Goal: Task Accomplishment & Management: Complete application form

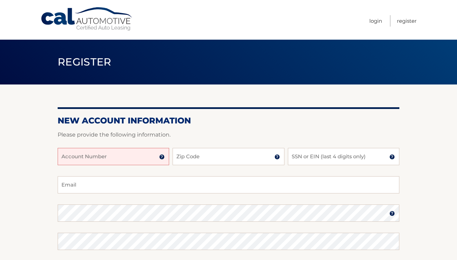
click at [82, 157] on input "Account Number" at bounding box center [114, 156] width 112 height 17
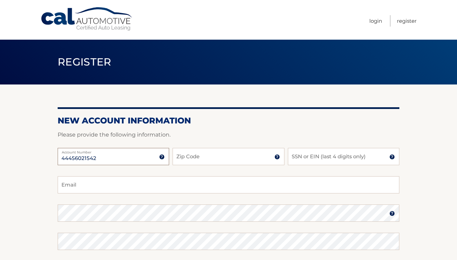
type input "44456021542"
type input "11777"
click at [314, 156] on input "SSN or EIN (last 4 digits only)" at bounding box center [344, 156] width 112 height 17
type input "8113"
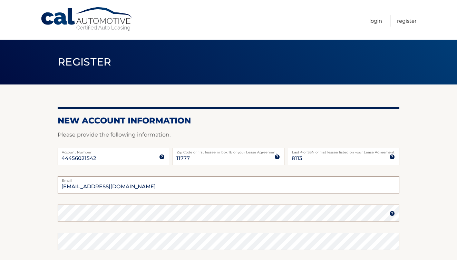
type input "joshualplotkin@gmail.com"
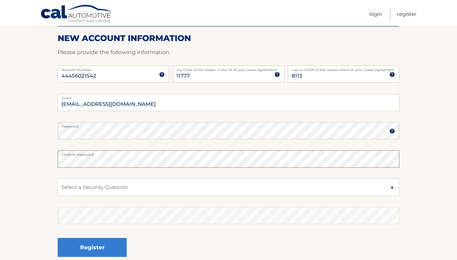
scroll to position [83, 0]
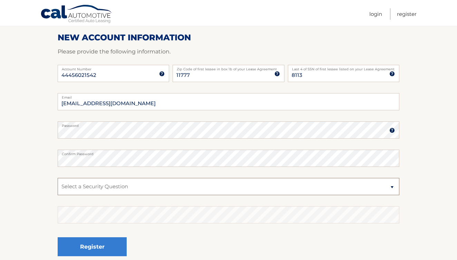
select select "2"
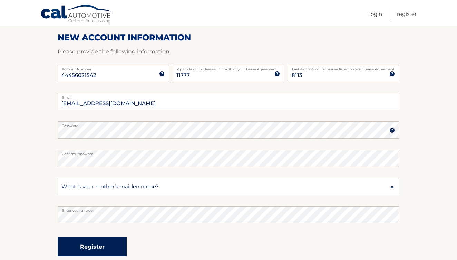
click at [104, 247] on button "Register" at bounding box center [92, 247] width 69 height 19
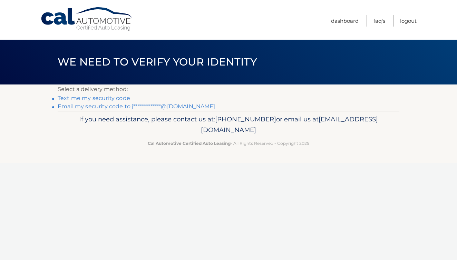
click at [114, 106] on link "**********" at bounding box center [137, 106] width 158 height 7
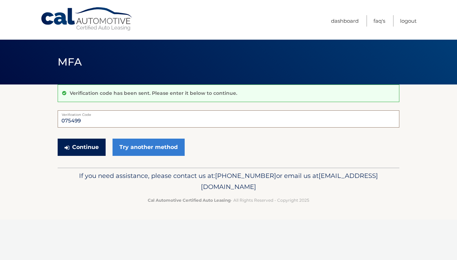
type input "075499"
click at [85, 144] on button "Continue" at bounding box center [82, 147] width 48 height 17
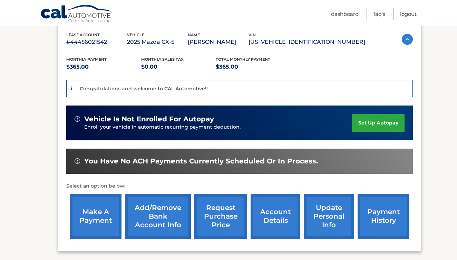
scroll to position [120, 0]
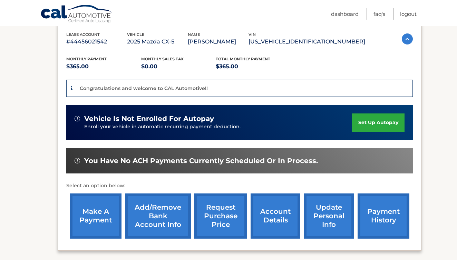
click at [372, 122] on link "set up autopay" at bounding box center [378, 123] width 52 height 18
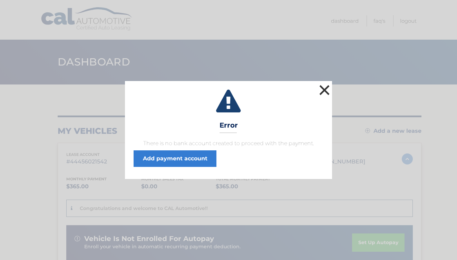
click at [321, 90] on button "×" at bounding box center [325, 90] width 14 height 14
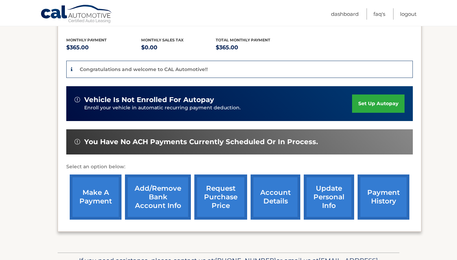
scroll to position [155, 0]
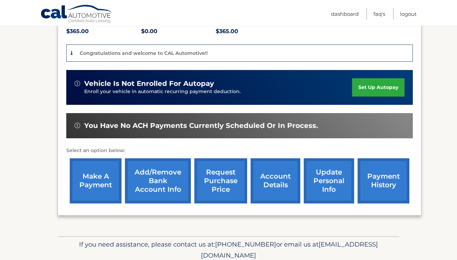
click at [95, 181] on link "make a payment" at bounding box center [96, 180] width 52 height 45
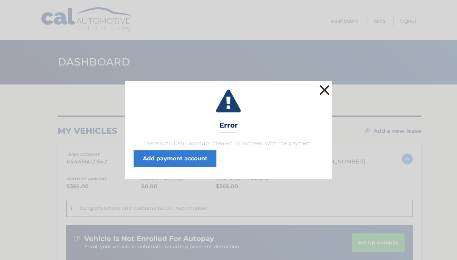
click at [327, 86] on button "×" at bounding box center [325, 90] width 14 height 14
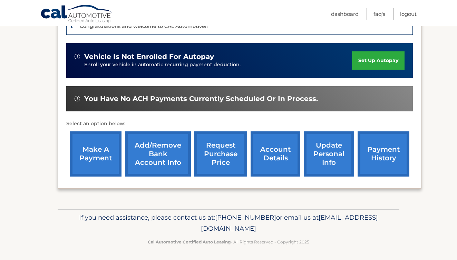
scroll to position [182, 0]
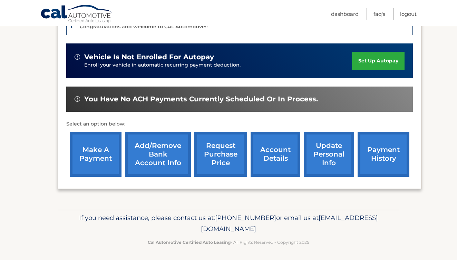
click at [100, 155] on link "make a payment" at bounding box center [96, 154] width 52 height 45
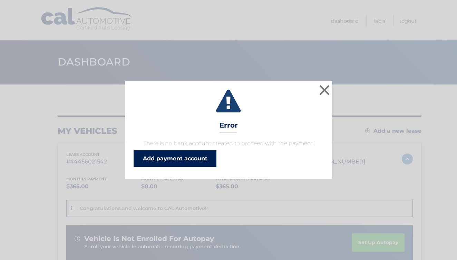
click at [174, 161] on link "Add payment account" at bounding box center [175, 159] width 83 height 17
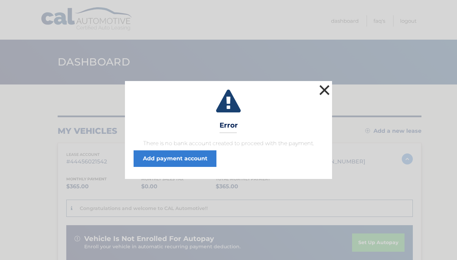
click at [325, 89] on button "×" at bounding box center [325, 90] width 14 height 14
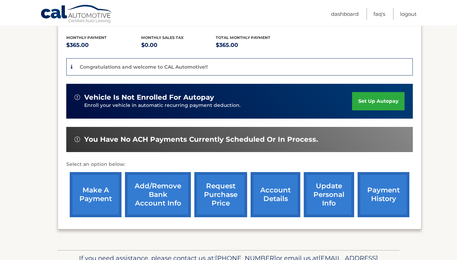
scroll to position [144, 0]
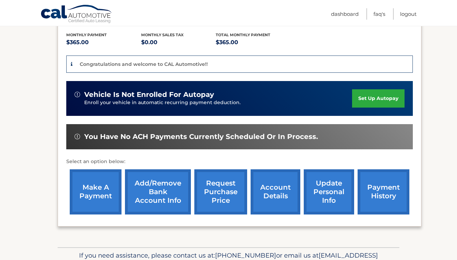
click at [88, 195] on link "make a payment" at bounding box center [96, 192] width 52 height 45
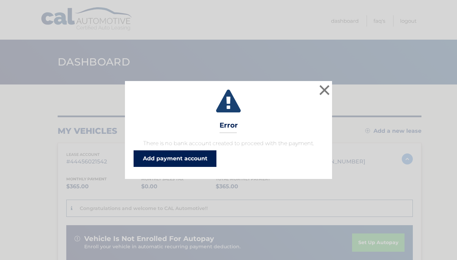
click at [177, 158] on link "Add payment account" at bounding box center [175, 159] width 83 height 17
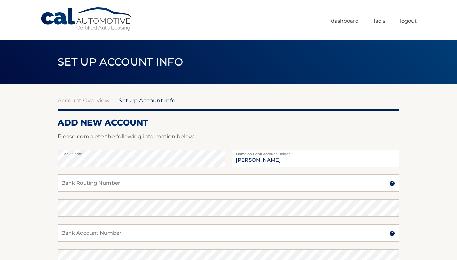
type input "Joshua Plotkin"
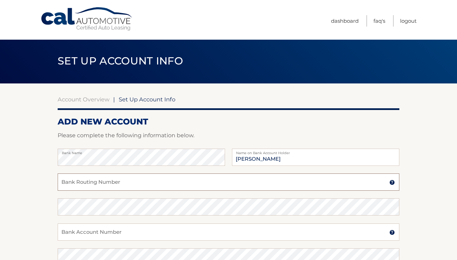
click at [100, 182] on input "Bank Routing Number" at bounding box center [229, 182] width 342 height 17
click at [118, 182] on input "Bank Routing Number" at bounding box center [229, 182] width 342 height 17
paste input "322271627"
type input "322271627"
click at [80, 234] on input "Bank Account Number" at bounding box center [229, 232] width 342 height 17
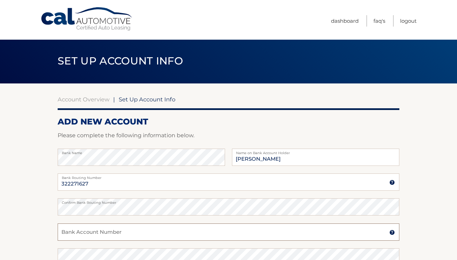
paste input "3976644978"
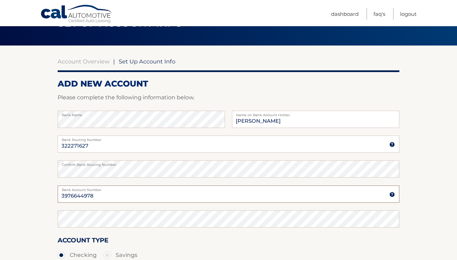
scroll to position [46, 0]
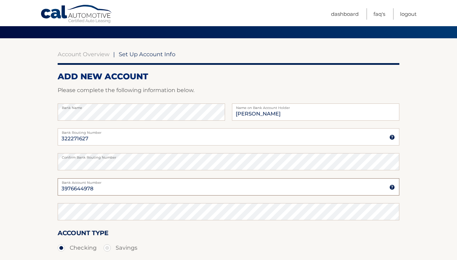
type input "3976644978"
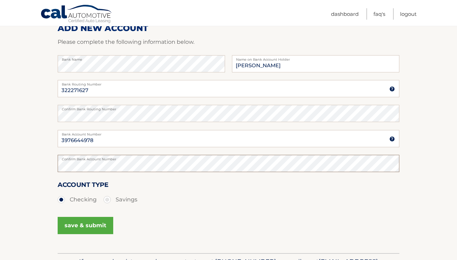
scroll to position [96, 0]
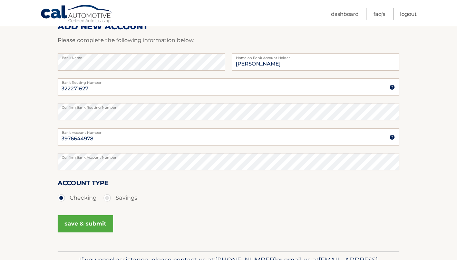
click at [117, 196] on label "Savings" at bounding box center [121, 198] width 34 height 14
click at [113, 196] on input "Savings" at bounding box center [109, 196] width 7 height 11
radio input "true"
click at [95, 226] on button "save & submit" at bounding box center [86, 223] width 56 height 17
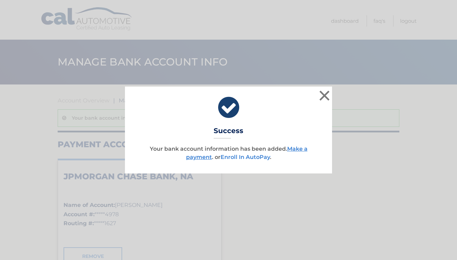
click at [262, 156] on link "Enroll In AutoPay" at bounding box center [245, 157] width 49 height 7
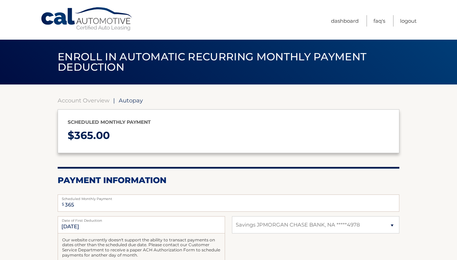
select select "MWViNWIxZGItNGM4NS00YTdhLWEyYWUtZWEzY2JhNzZiNGFm"
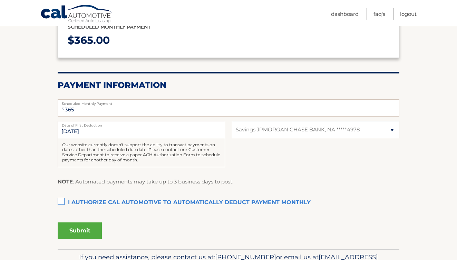
scroll to position [97, 0]
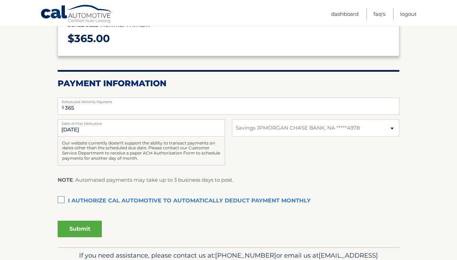
click at [61, 197] on label "I authorize cal automotive to automatically deduct payment monthly This checkbo…" at bounding box center [229, 201] width 342 height 14
click at [0, 0] on input "I authorize cal automotive to automatically deduct payment monthly This checkbo…" at bounding box center [0, 0] width 0 height 0
click at [61, 199] on label "I authorize cal automotive to automatically deduct payment monthly This checkbo…" at bounding box center [229, 201] width 342 height 14
click at [0, 0] on input "I authorize cal automotive to automatically deduct payment monthly This checkbo…" at bounding box center [0, 0] width 0 height 0
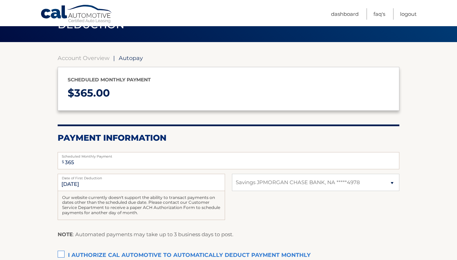
scroll to position [47, 0]
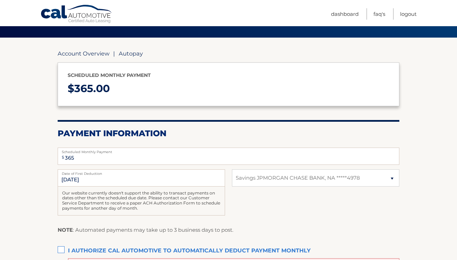
click at [88, 53] on link "Account Overview" at bounding box center [84, 53] width 52 height 7
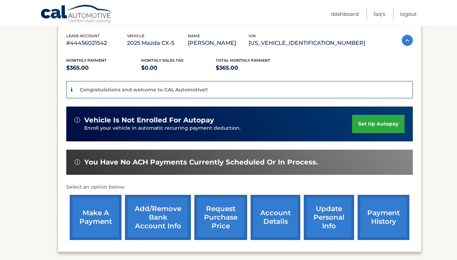
scroll to position [118, 0]
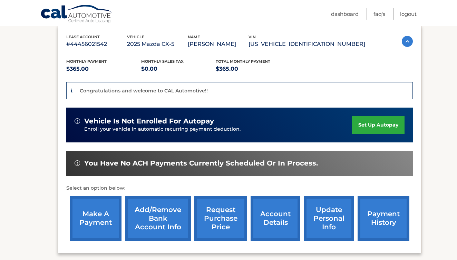
click at [92, 222] on link "make a payment" at bounding box center [96, 218] width 52 height 45
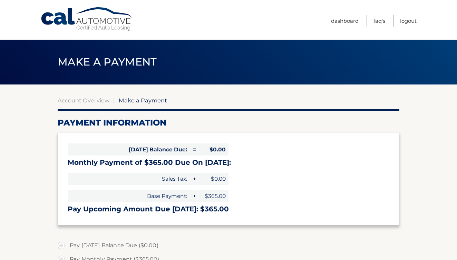
select select "MWViNWIxZGItNGM4NS00YTdhLWEyYWUtZWEzY2JhNzZiNGFm"
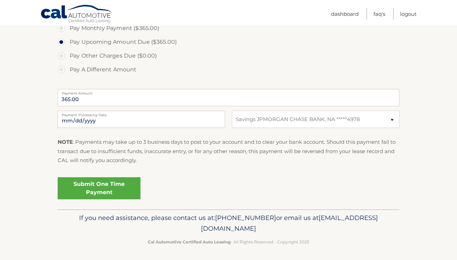
scroll to position [231, 0]
click at [119, 189] on link "Submit One Time Payment" at bounding box center [99, 189] width 83 height 22
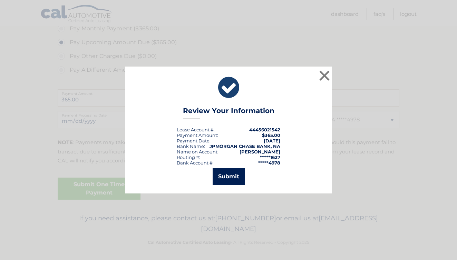
click at [228, 179] on button "Submit" at bounding box center [229, 177] width 32 height 17
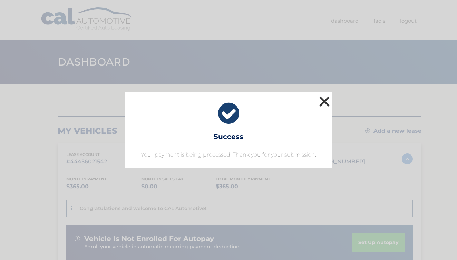
click at [324, 99] on button "×" at bounding box center [325, 102] width 14 height 14
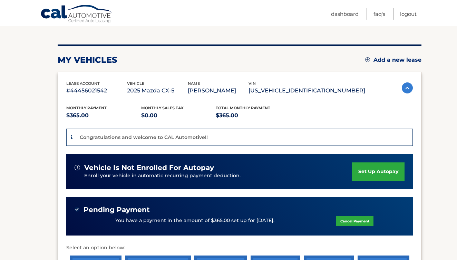
scroll to position [69, 0]
